Goal: Find specific page/section: Find specific page/section

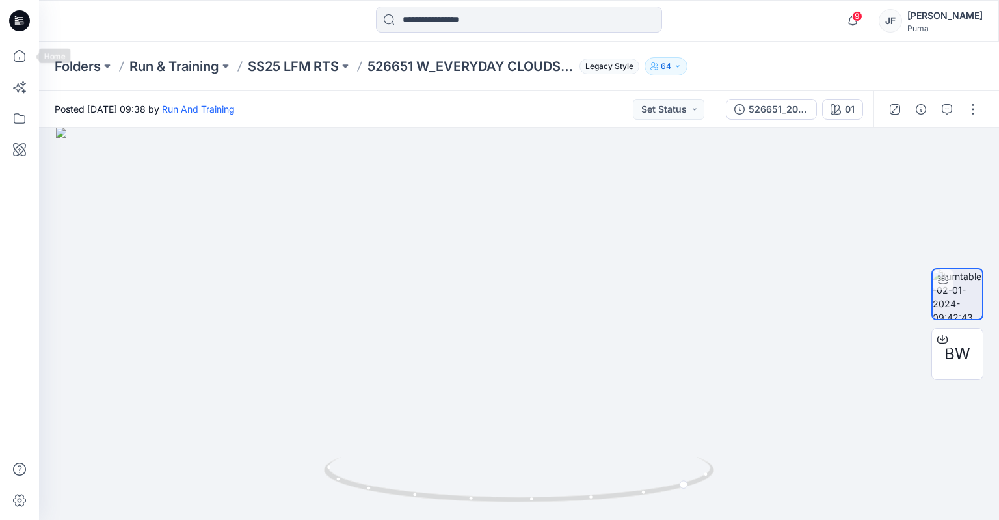
click at [34, 62] on div at bounding box center [19, 260] width 39 height 520
click at [28, 60] on icon at bounding box center [19, 56] width 29 height 29
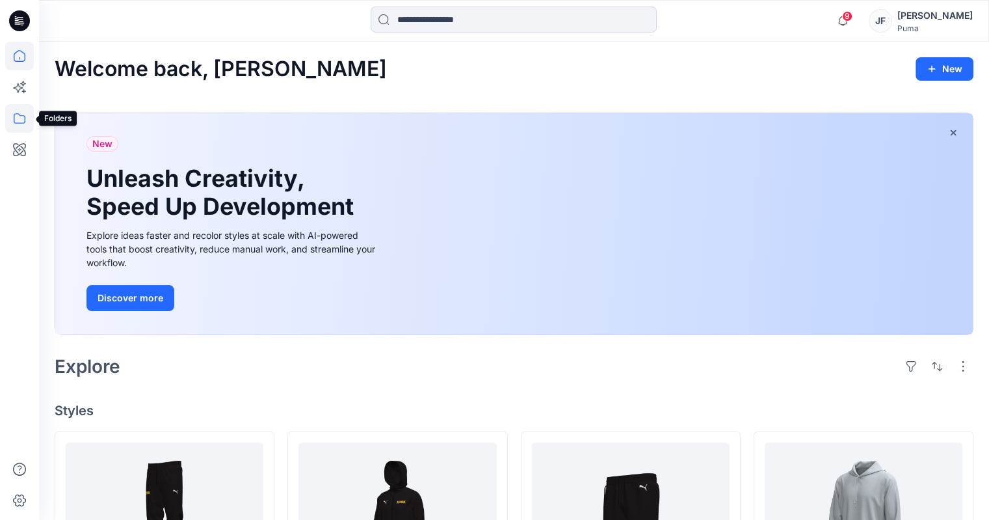
click at [23, 129] on icon at bounding box center [19, 118] width 29 height 29
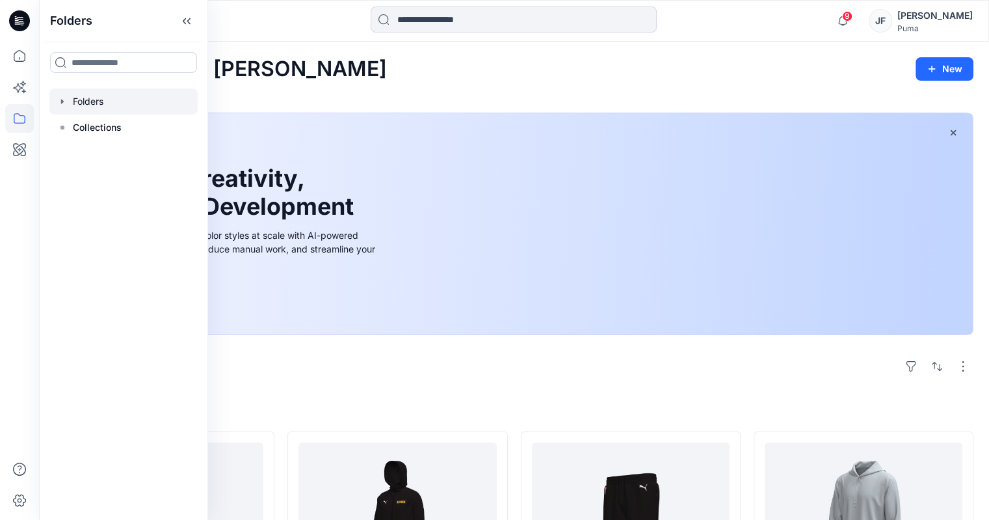
click at [72, 99] on div at bounding box center [123, 101] width 148 height 26
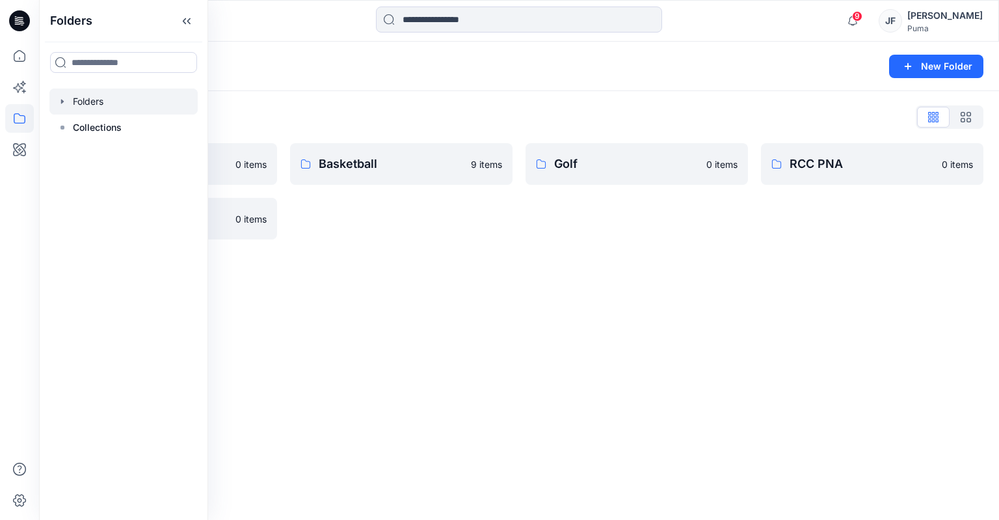
click at [475, 254] on div "Folders List Basic Blocks 0 items Run & Training 0 items Basketball 9 items Gol…" at bounding box center [519, 173] width 960 height 164
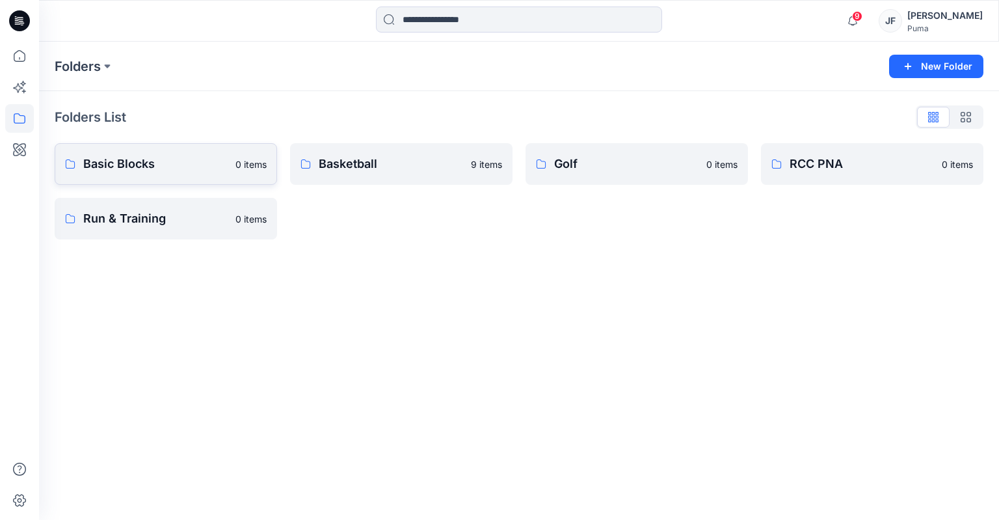
click at [119, 176] on link "Basic Blocks 0 items" at bounding box center [166, 164] width 222 height 42
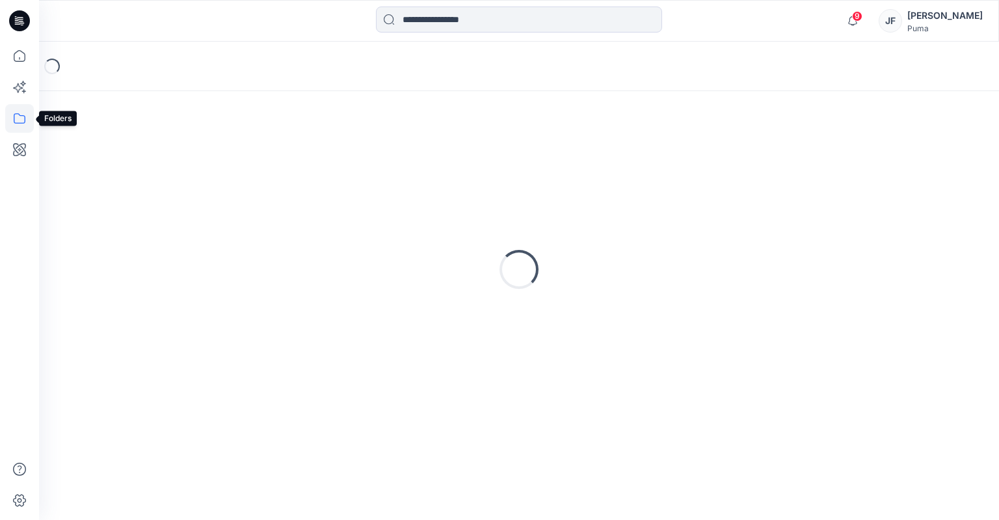
click at [27, 114] on icon at bounding box center [19, 118] width 29 height 29
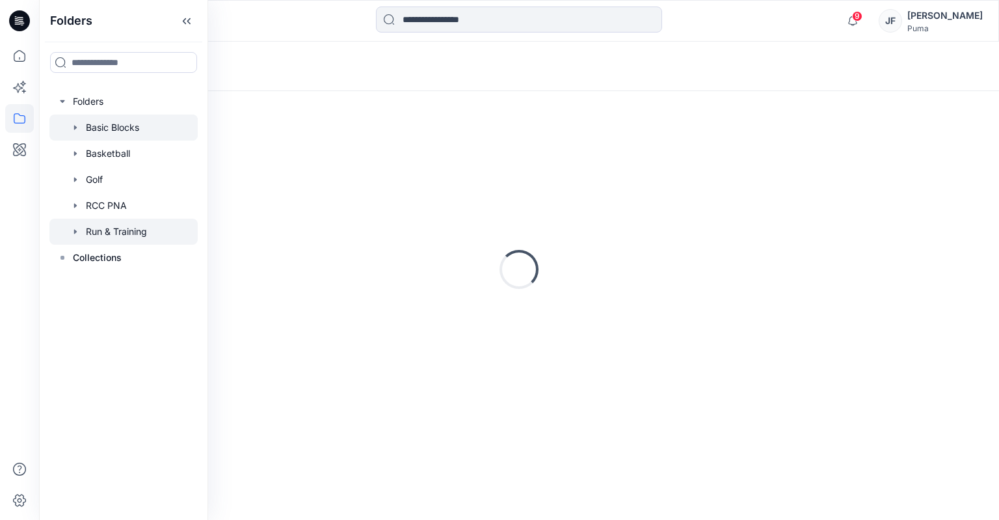
click at [135, 228] on div at bounding box center [123, 231] width 148 height 26
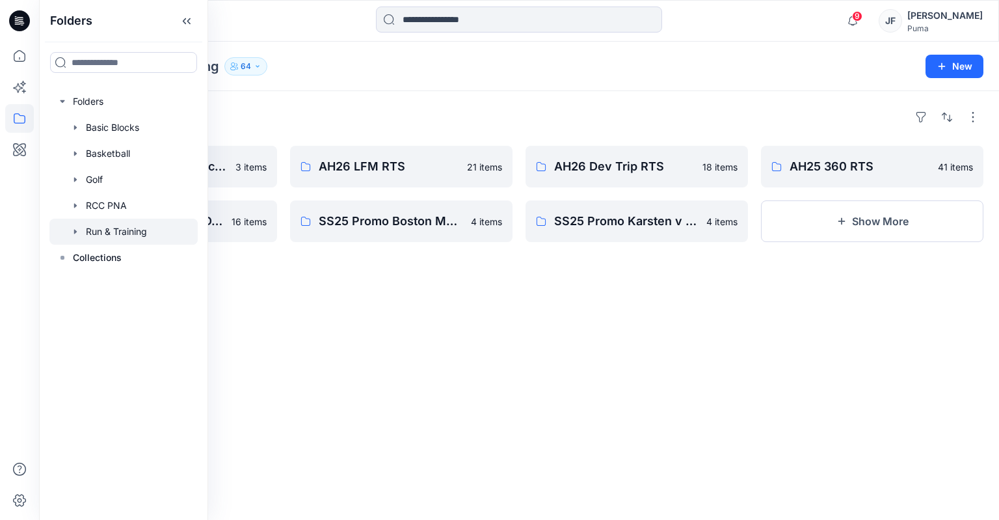
click at [572, 346] on div "Folders SS27 Hyrox [DATE] Jacquard 3 items SS25 [GEOGRAPHIC_DATA] 16 items AH26…" at bounding box center [519, 305] width 960 height 429
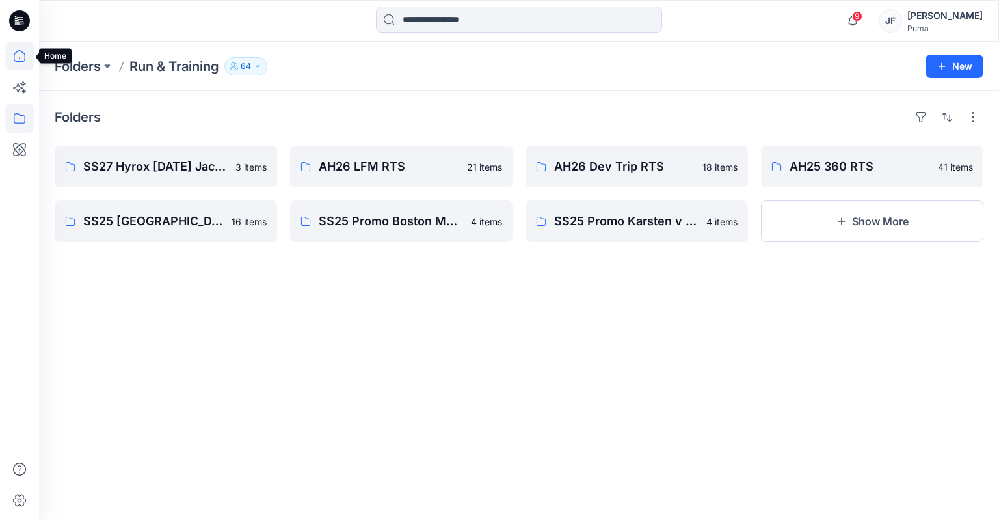
click at [25, 68] on icon at bounding box center [19, 56] width 29 height 29
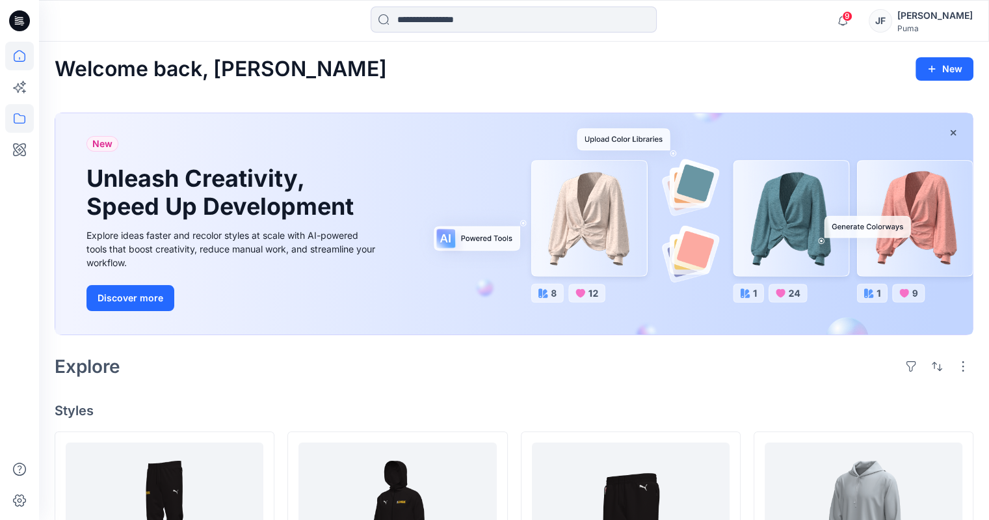
click at [20, 122] on icon at bounding box center [19, 118] width 29 height 29
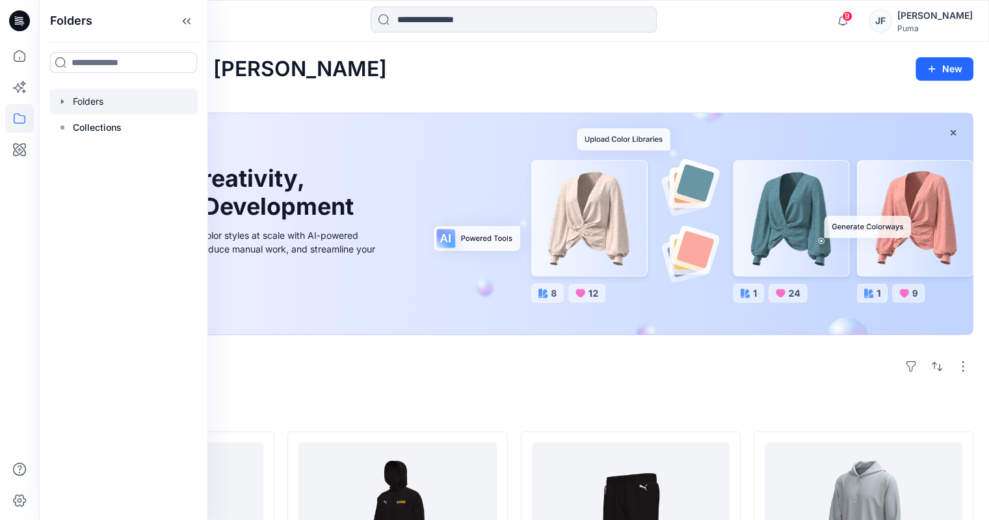
click at [61, 107] on div at bounding box center [123, 101] width 148 height 26
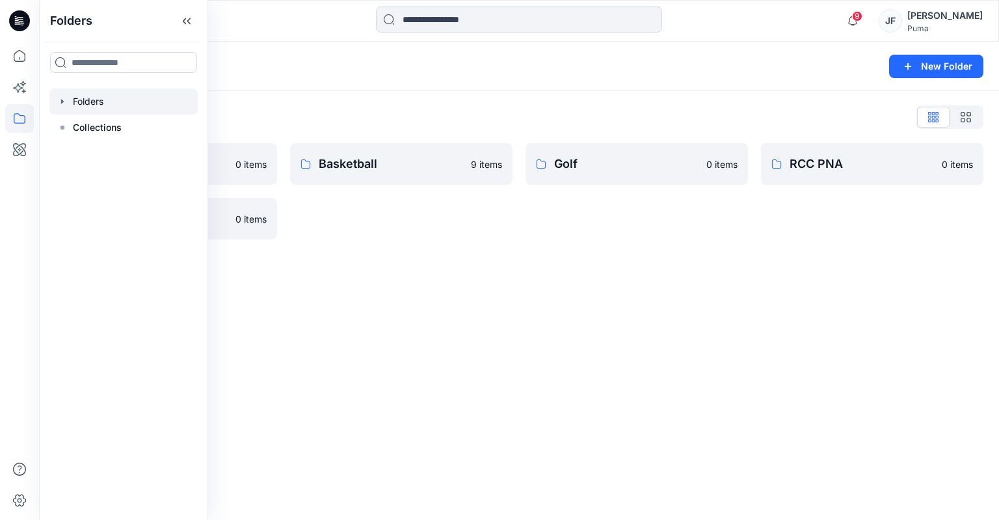
click at [395, 317] on div "Folders New Folder Folders List Basic Blocks 0 items Run & Training 0 items Bas…" at bounding box center [519, 281] width 960 height 478
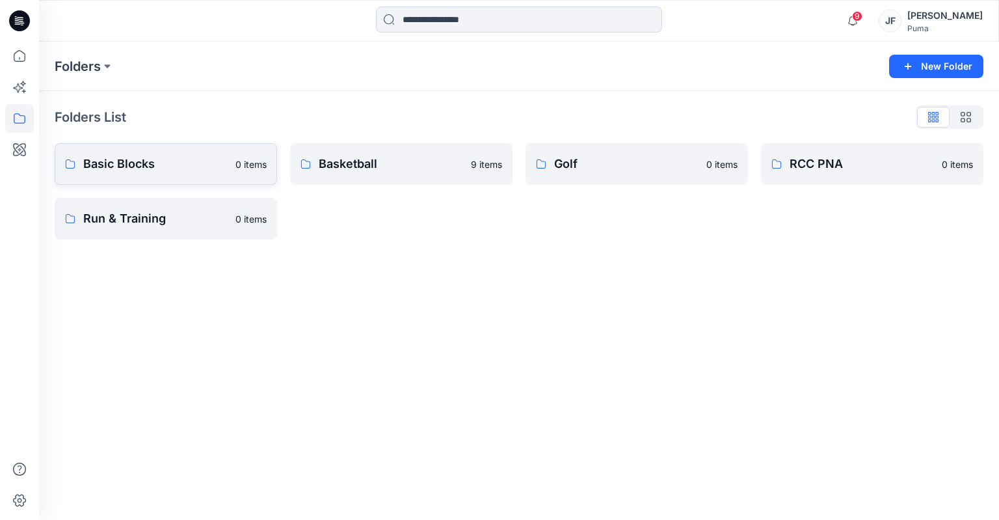
click at [140, 162] on p "Basic Blocks" at bounding box center [155, 164] width 144 height 18
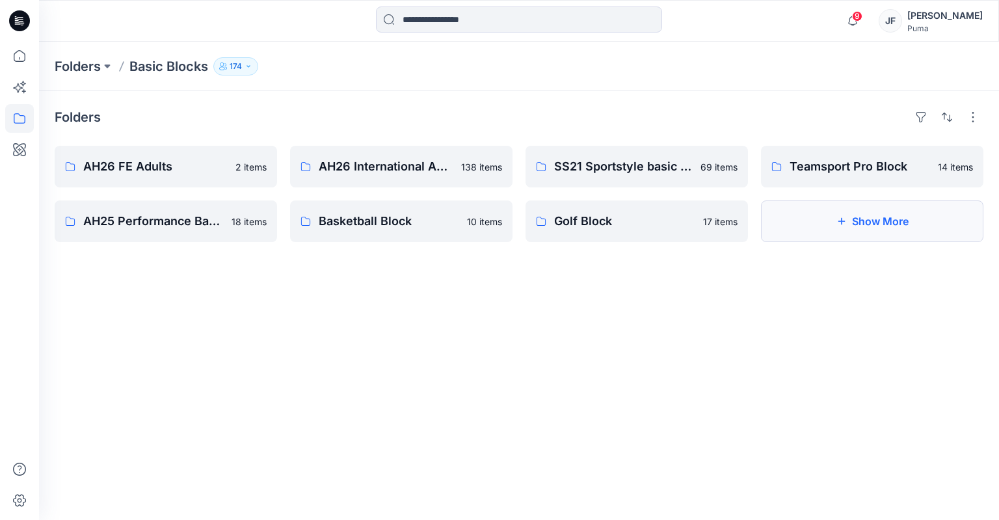
click at [890, 237] on button "Show More" at bounding box center [872, 221] width 222 height 42
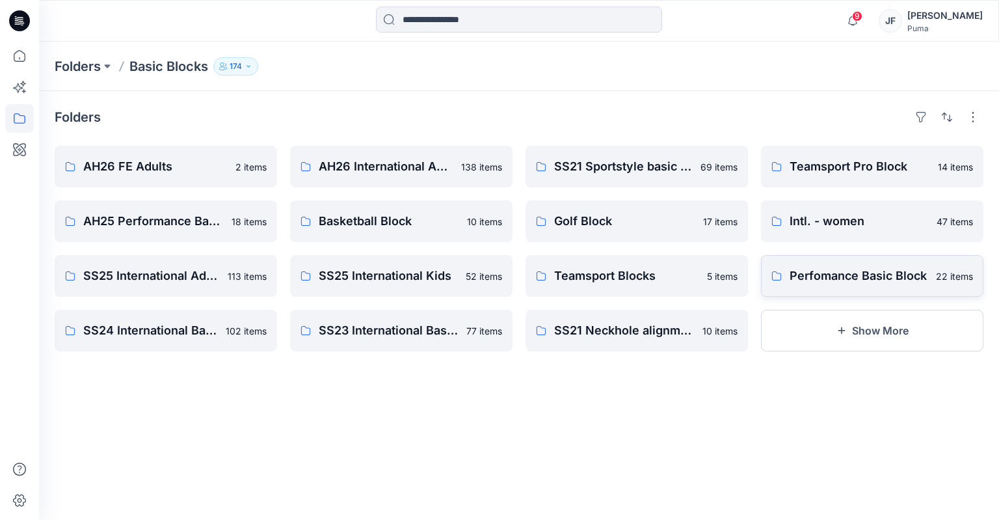
click at [879, 278] on p "Perfomance Basic Block" at bounding box center [858, 276] width 139 height 18
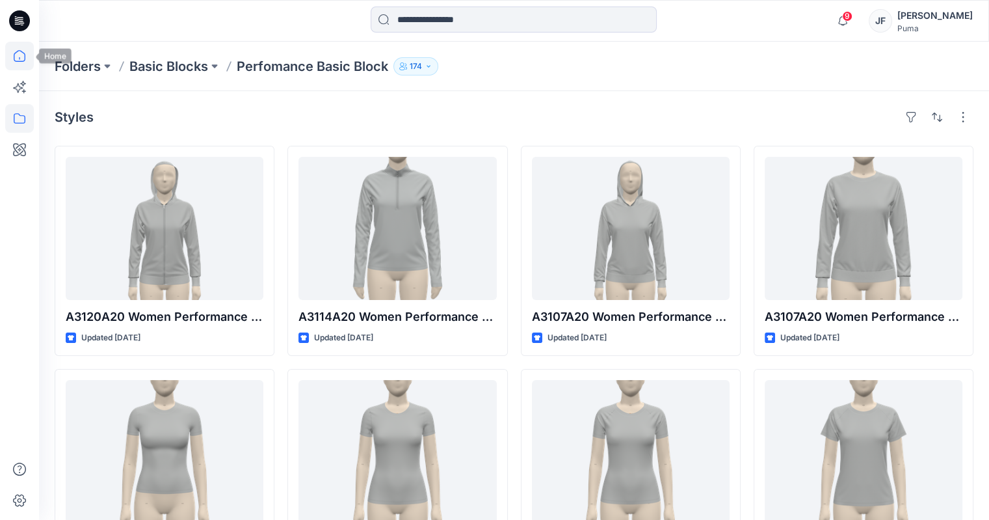
click at [27, 53] on icon at bounding box center [19, 56] width 29 height 29
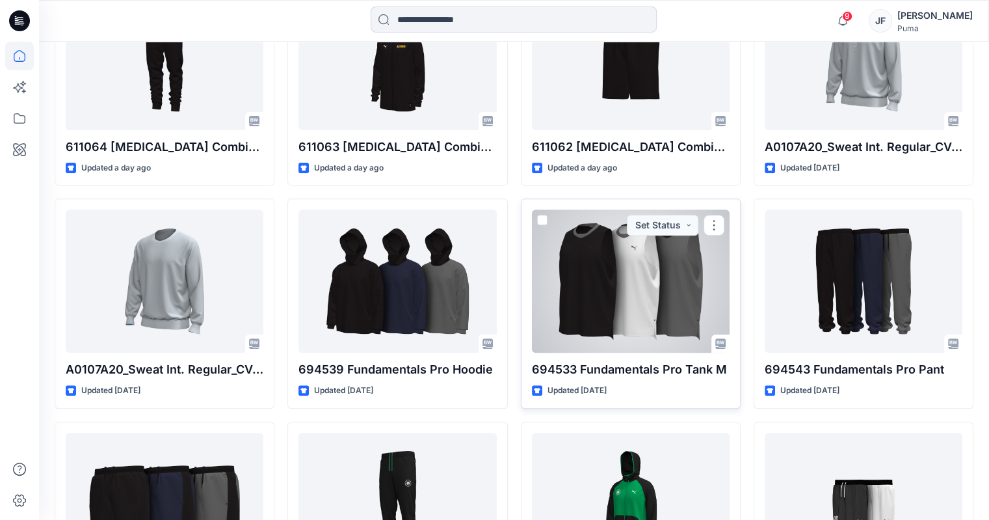
scroll to position [628, 0]
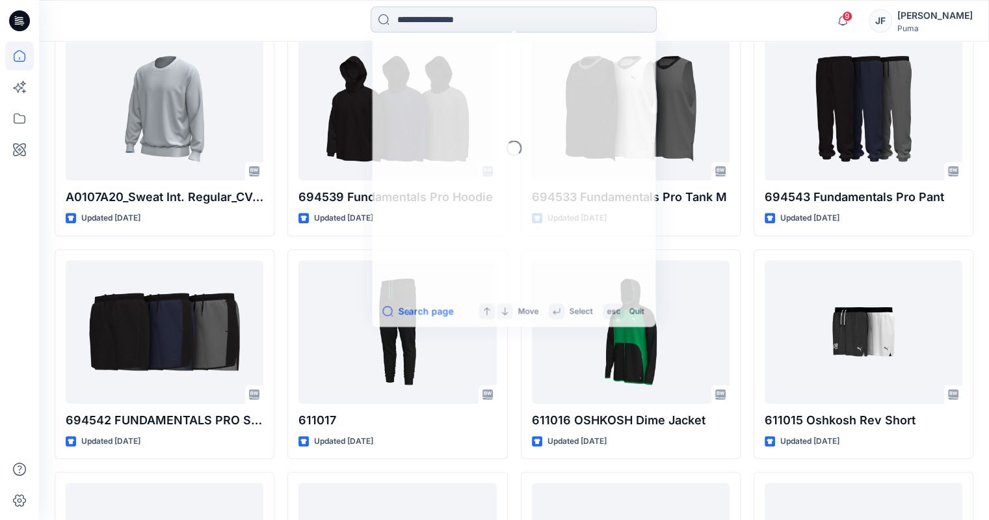
click at [450, 22] on input at bounding box center [514, 20] width 286 height 26
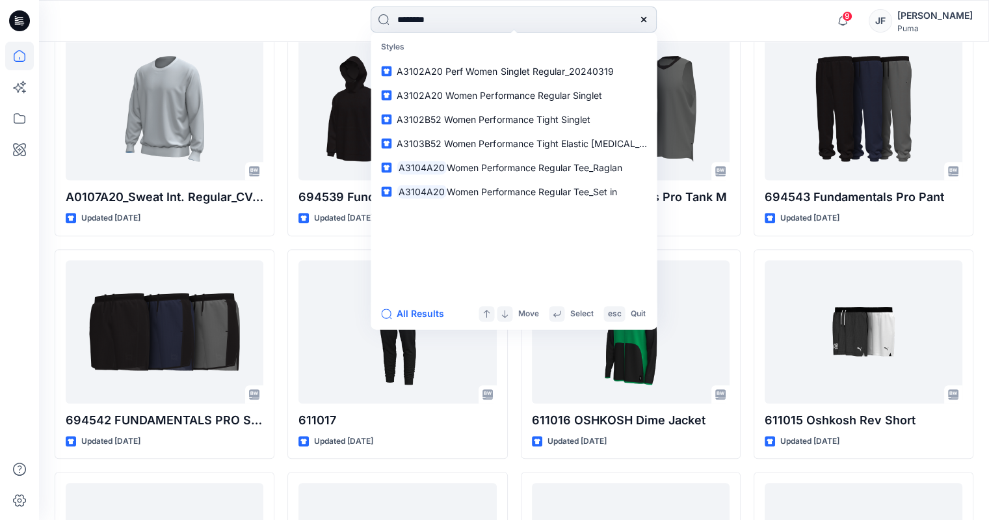
type input "********"
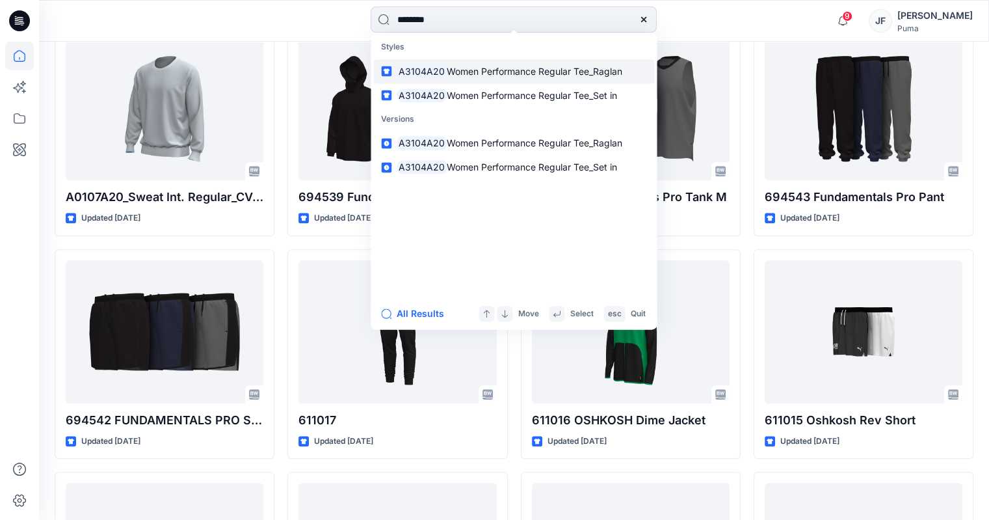
click at [535, 69] on span "Women Performance Regular Tee_Raglan" at bounding box center [535, 71] width 176 height 11
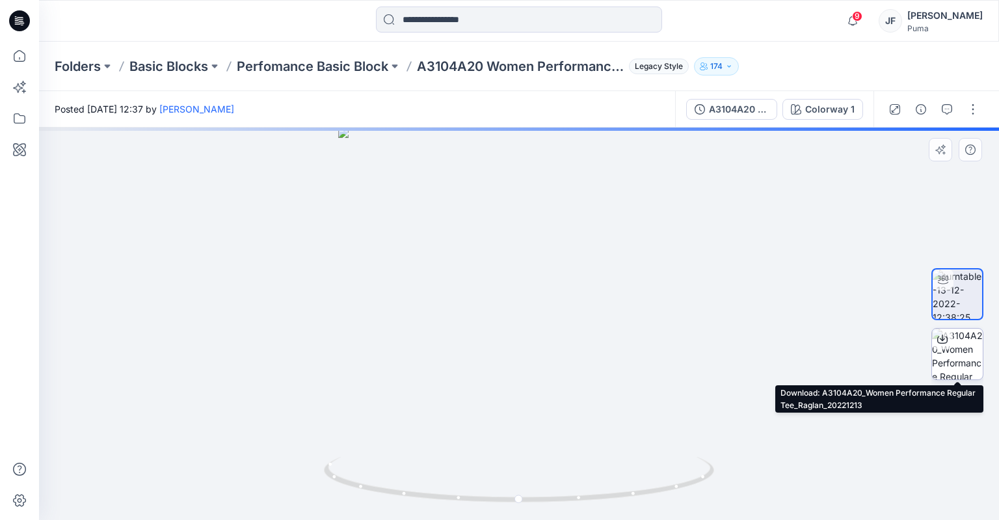
click at [939, 335] on icon at bounding box center [942, 339] width 10 height 10
